Goal: Find specific page/section: Find specific page/section

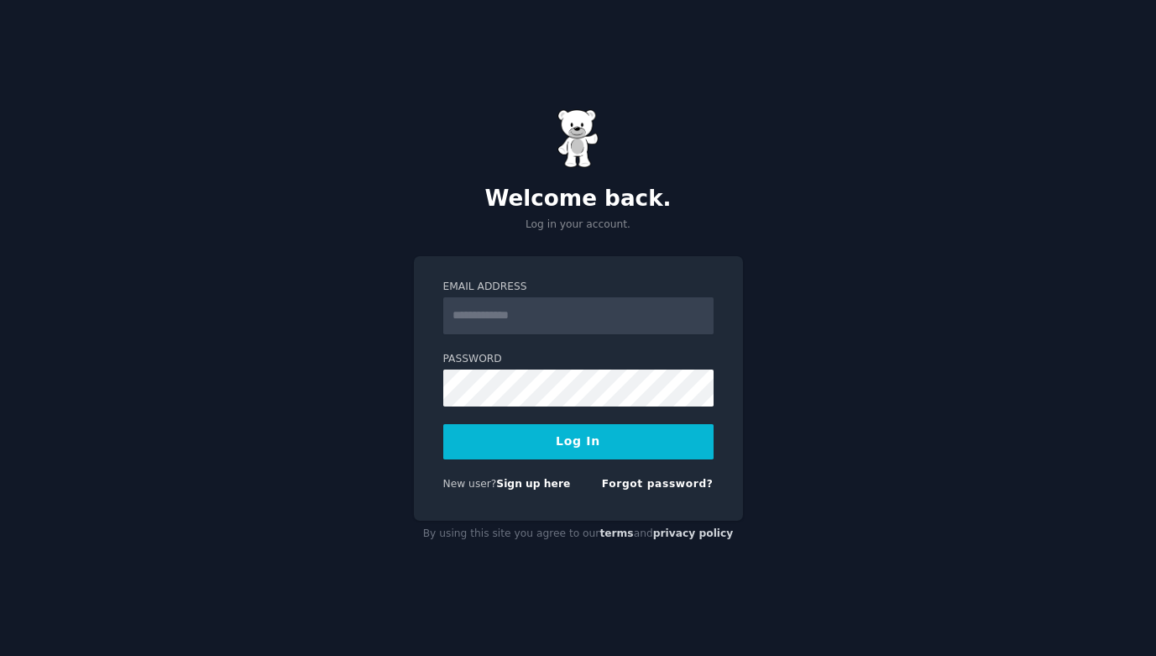
type input "**********"
click at [553, 440] on button "Log In" at bounding box center [578, 441] width 270 height 35
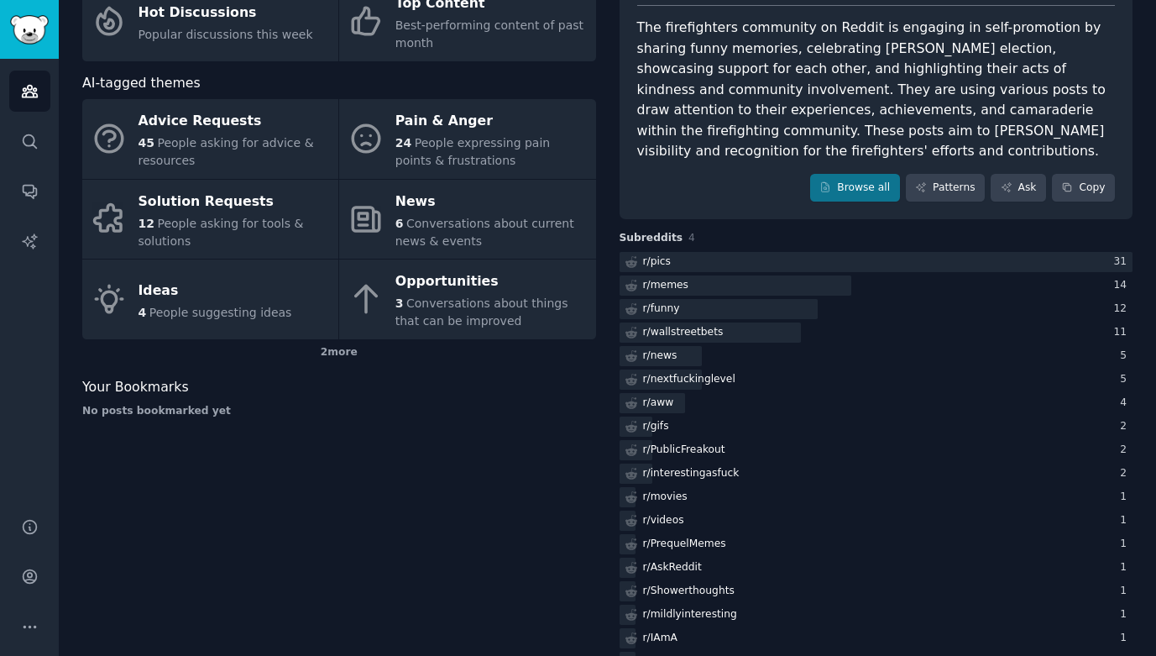
scroll to position [140, 0]
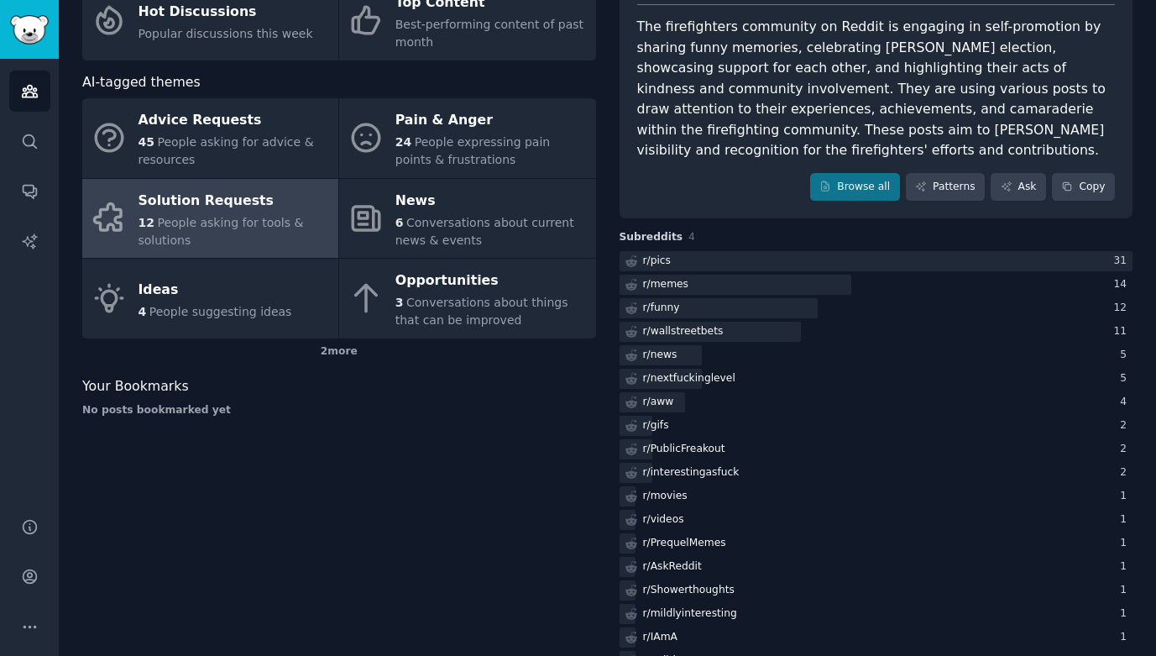
click at [198, 203] on div "Solution Requests" at bounding box center [233, 200] width 191 height 27
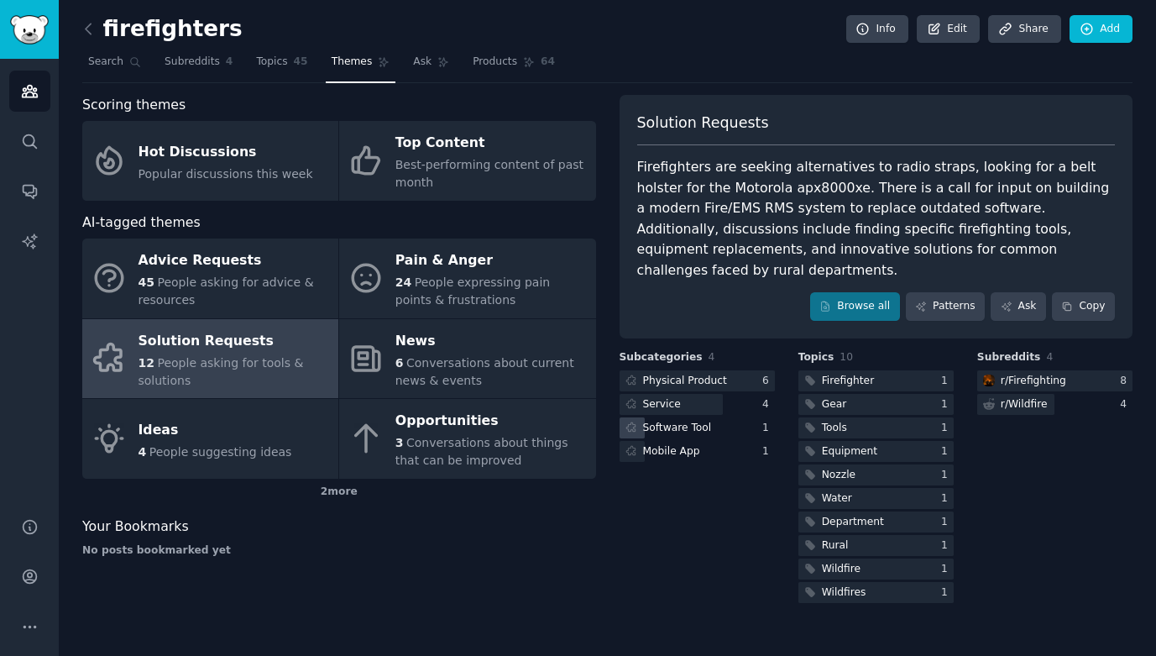
click at [677, 421] on div "Software Tool" at bounding box center [677, 428] width 69 height 15
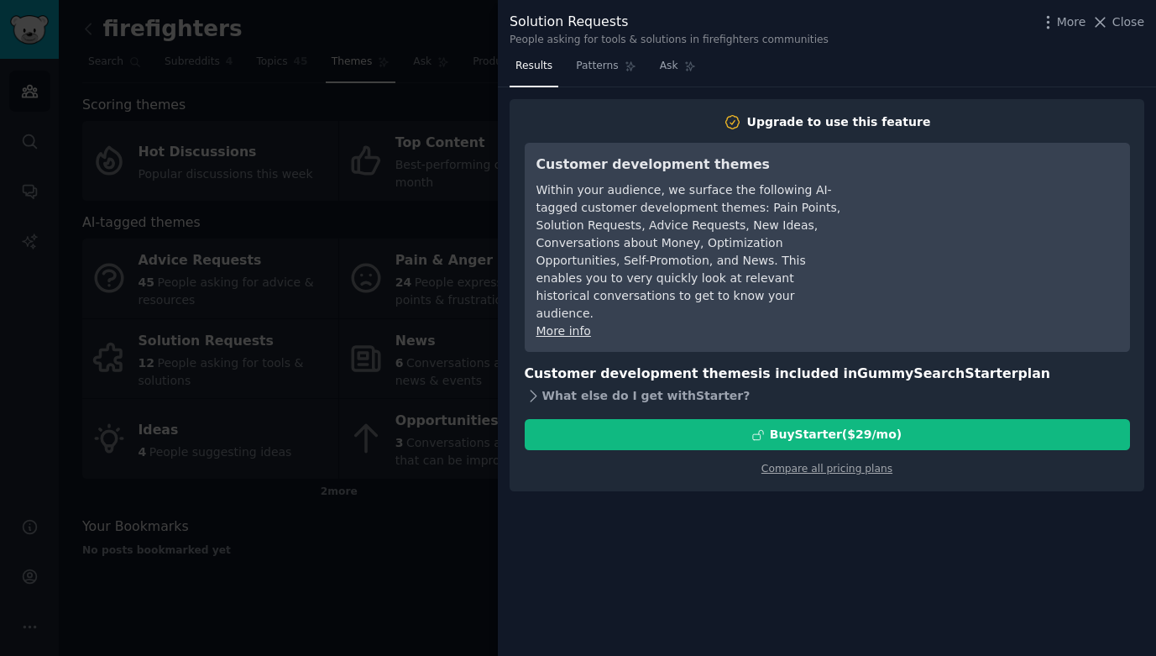
click at [675, 384] on div "What else do I get with Starter ?" at bounding box center [827, 396] width 605 height 24
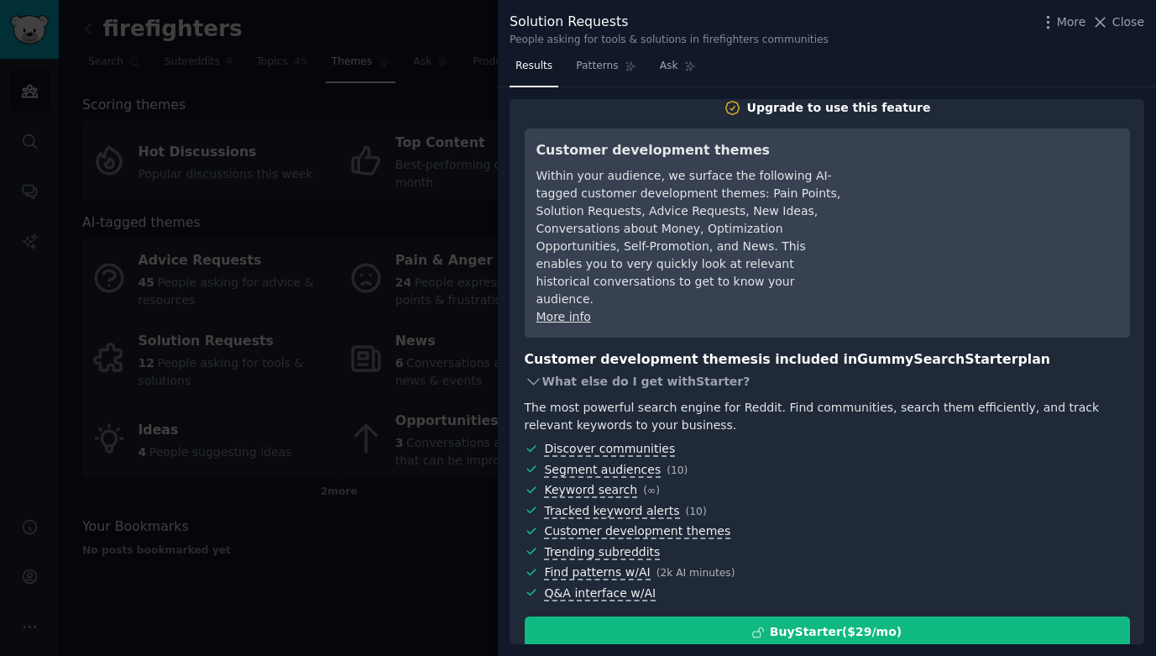
scroll to position [13, 0]
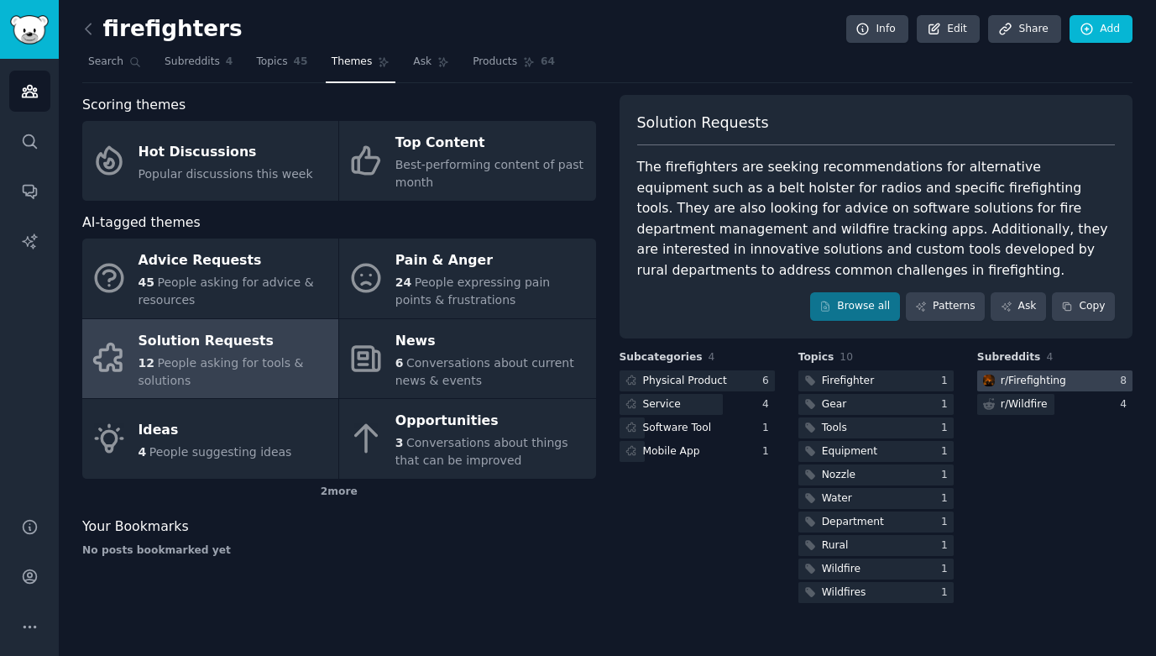
click at [1018, 377] on div "r/ Firefighting" at bounding box center [1033, 381] width 65 height 15
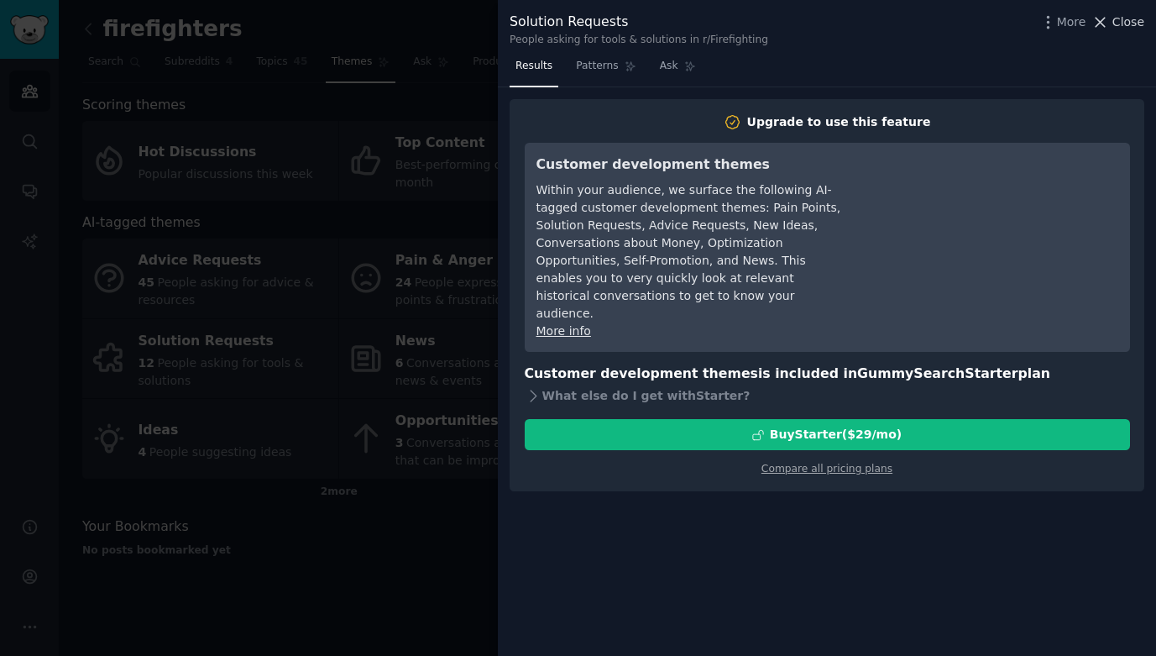
click at [1100, 18] on icon at bounding box center [1100, 22] width 18 height 18
